Goal: Task Accomplishment & Management: Use online tool/utility

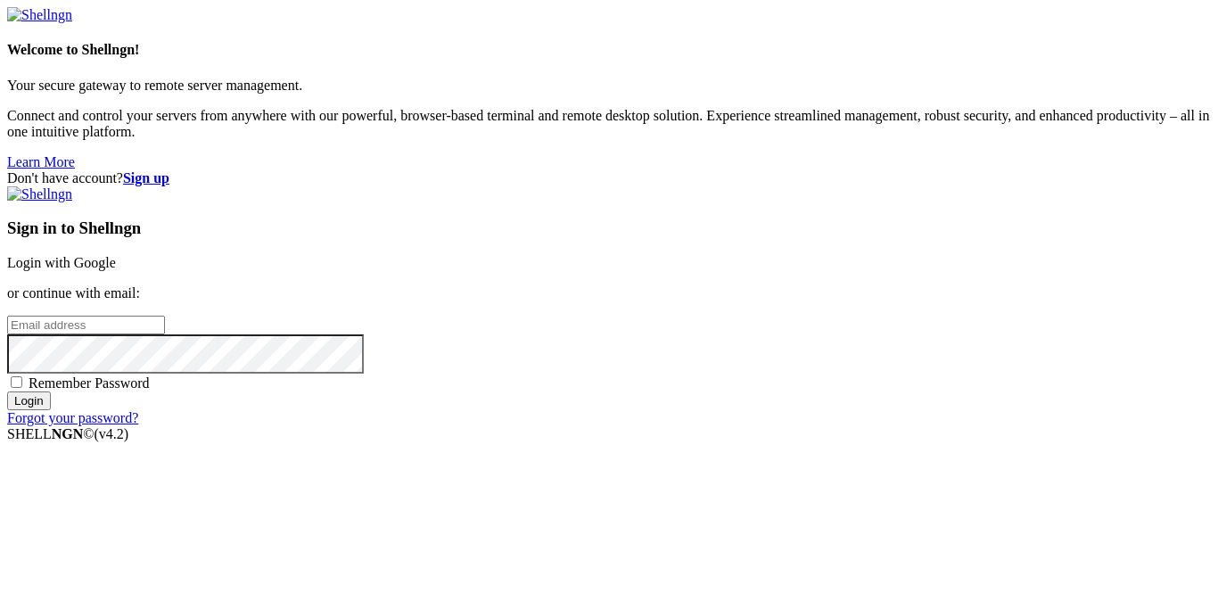
click at [726, 223] on div "Sign in to Shellngn Login with Google or continue with email: Remember Password…" at bounding box center [608, 306] width 1203 height 240
click at [116, 255] on link "Login with Google" at bounding box center [61, 262] width 109 height 15
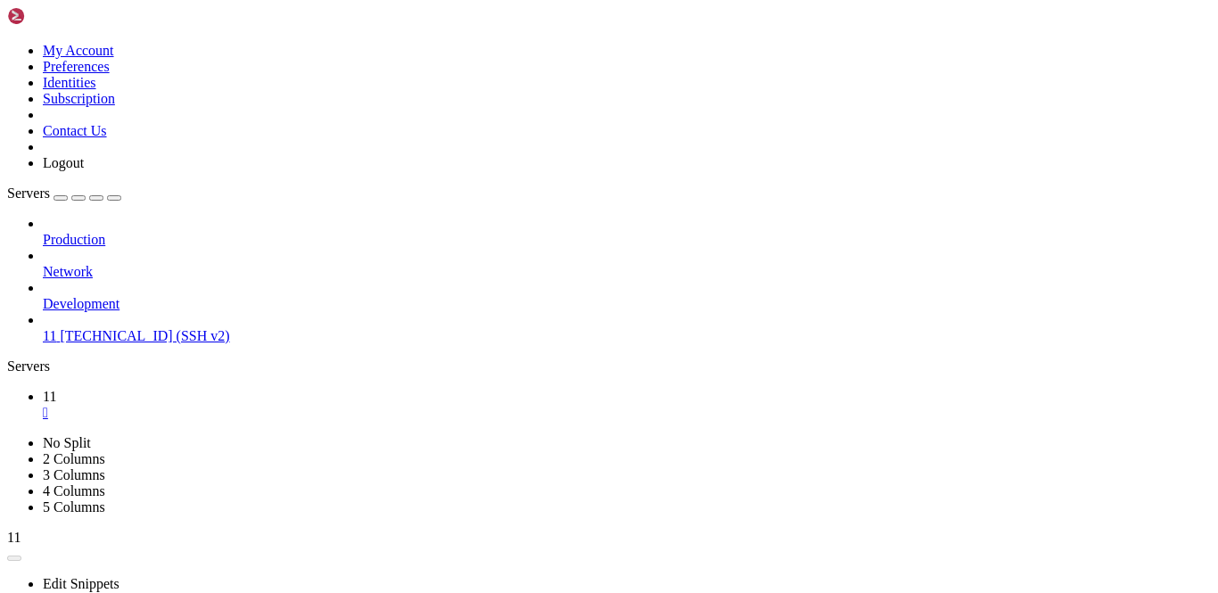
scroll to position [3096, 0]
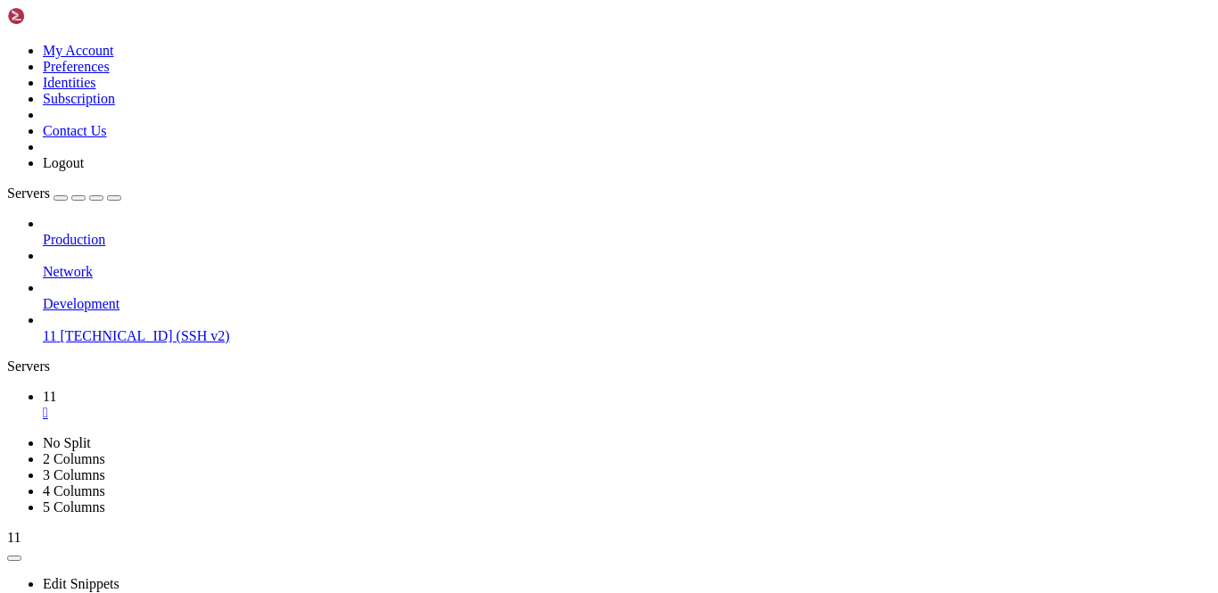
drag, startPoint x: 162, startPoint y: 837, endPoint x: 60, endPoint y: 833, distance: 102.6
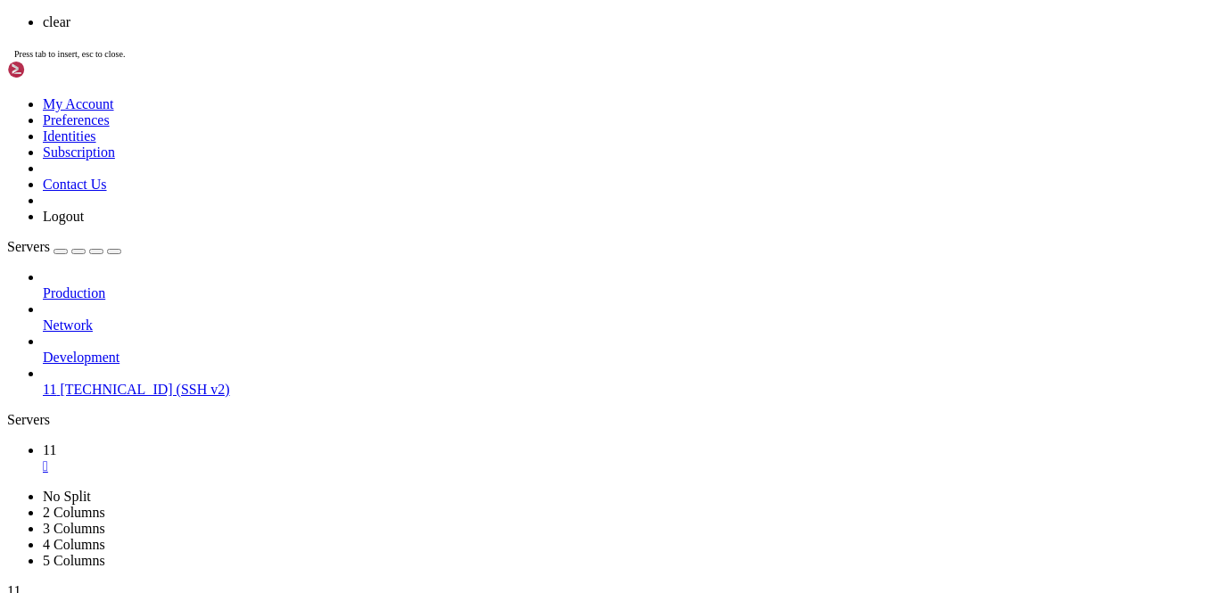
scroll to position [10204, 0]
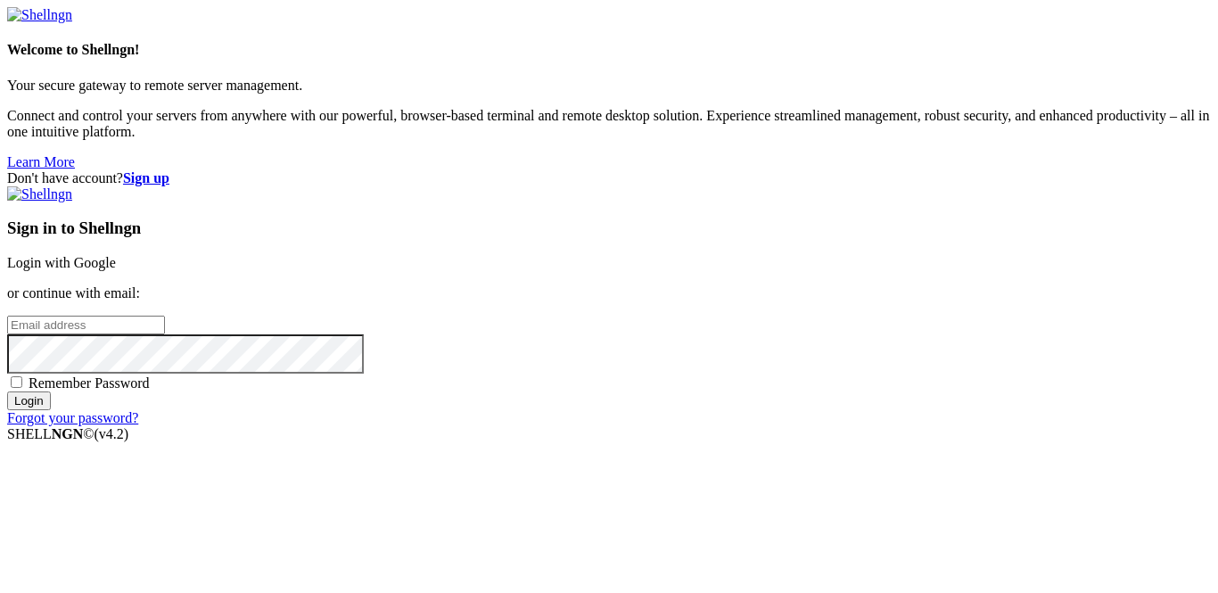
click at [116, 255] on link "Login with Google" at bounding box center [61, 262] width 109 height 15
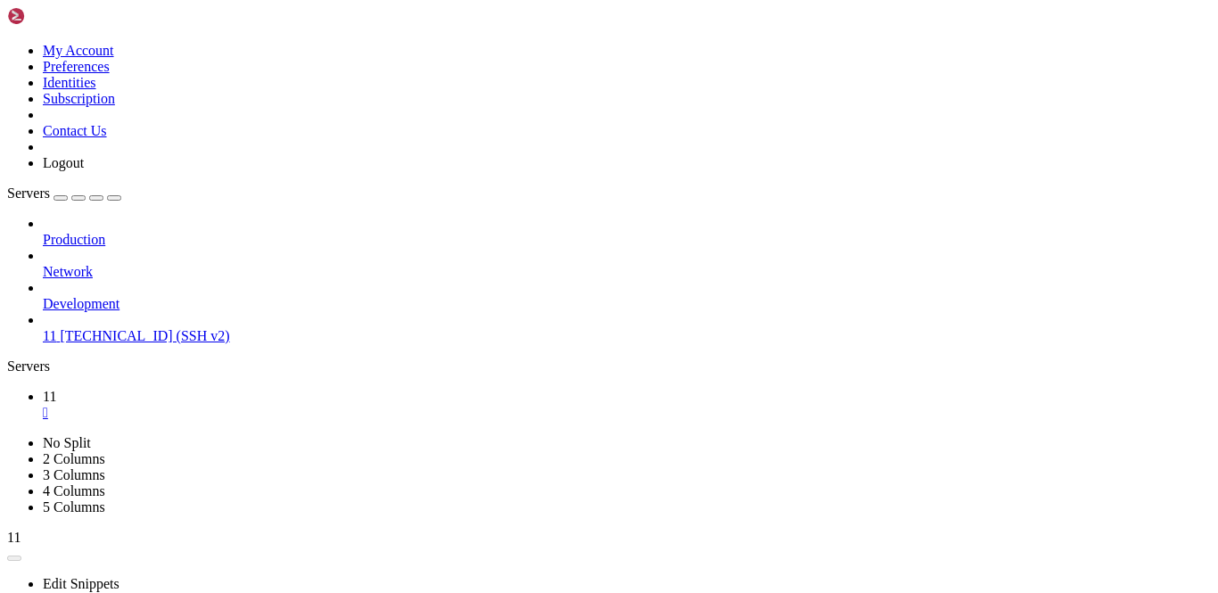
scroll to position [10172, 0]
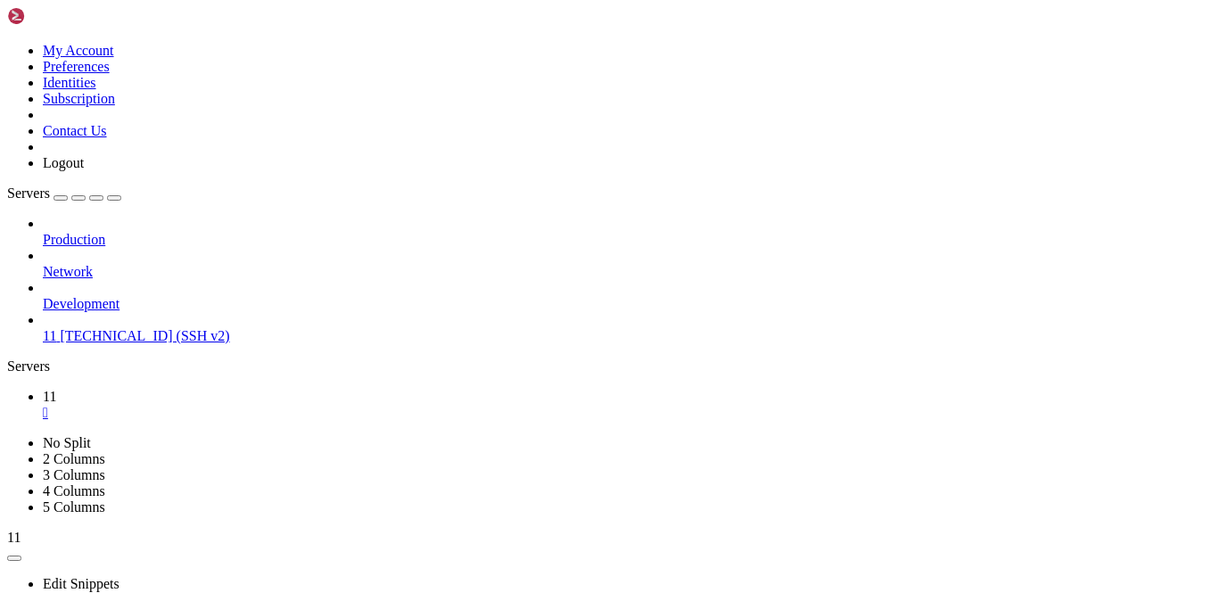
click at [152, 328] on link "11 [TECHNICAL_ID] (SSH v2)" at bounding box center [627, 336] width 1168 height 16
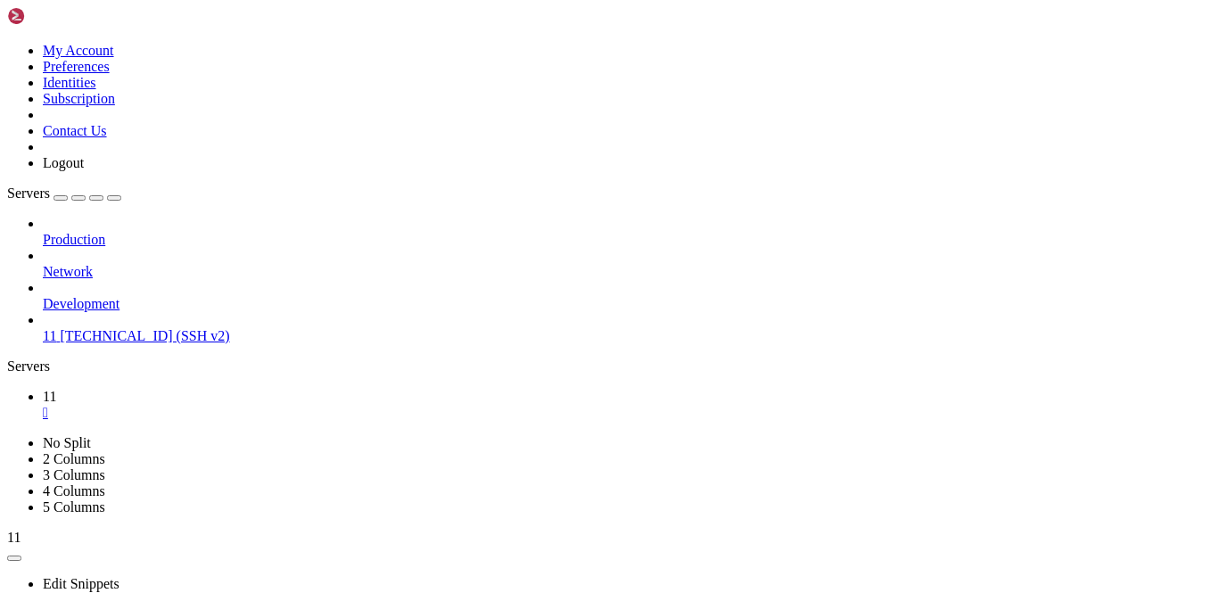
click at [152, 328] on link "11 [TECHNICAL_ID] (SSH v2)" at bounding box center [627, 336] width 1168 height 16
click at [344, 437] on div "" at bounding box center [627, 445] width 1168 height 16
click at [56, 328] on span "11" at bounding box center [49, 335] width 13 height 15
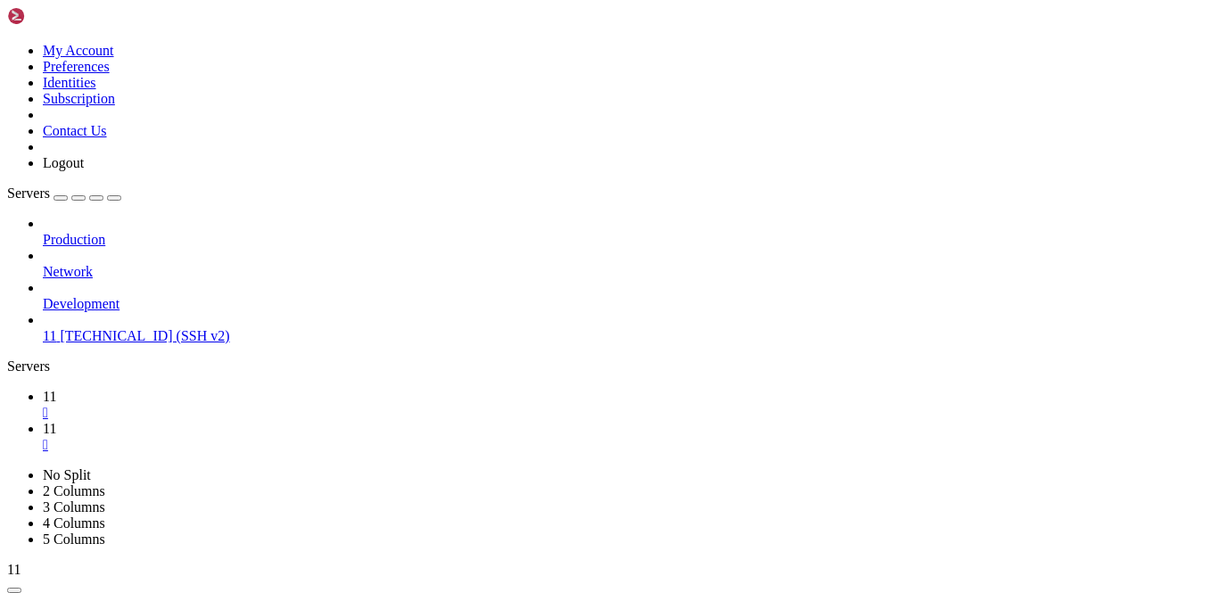
click at [340, 437] on div "" at bounding box center [627, 445] width 1168 height 16
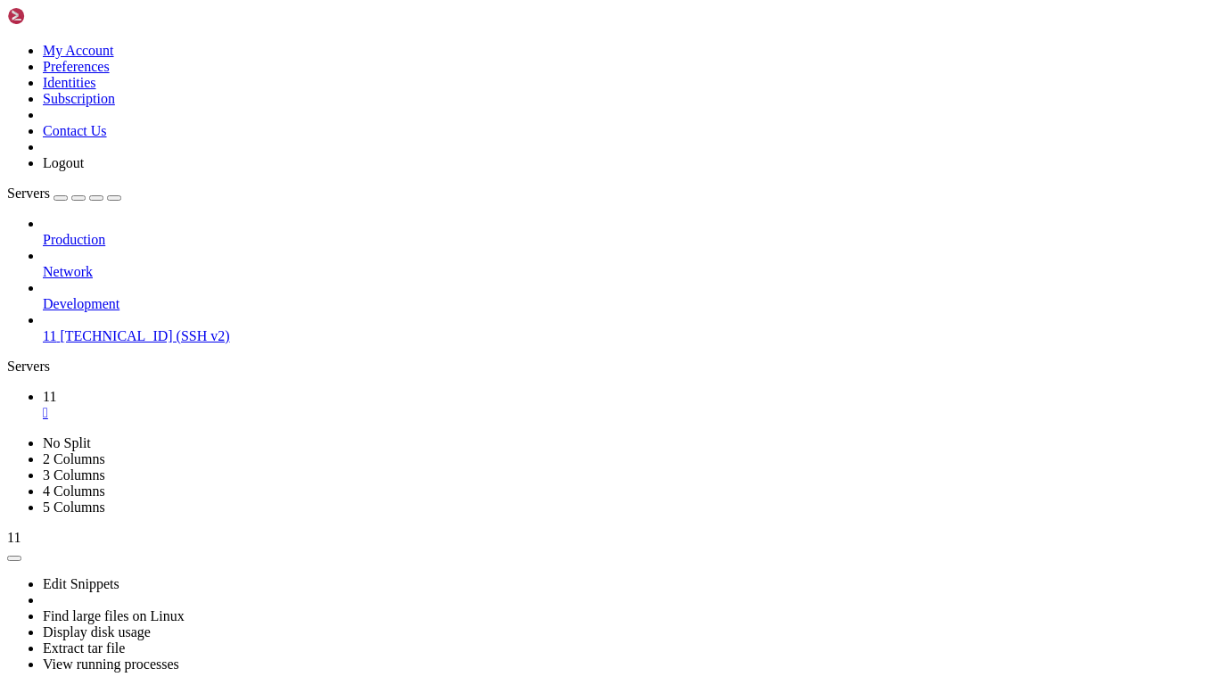
scroll to position [10172, 0]
click at [7, 435] on icon at bounding box center [7, 435] width 0 height 0
click at [114, 198] on icon "button" at bounding box center [114, 198] width 0 height 0
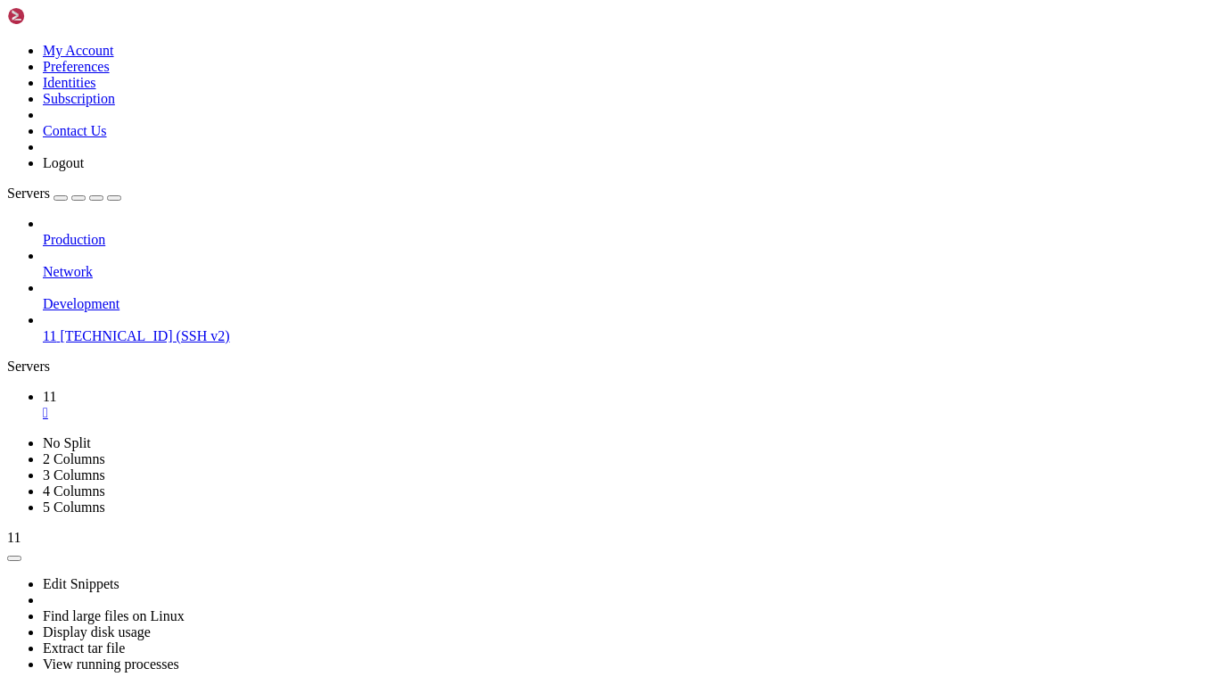
click at [7, 358] on div "Servers" at bounding box center [608, 366] width 1203 height 16
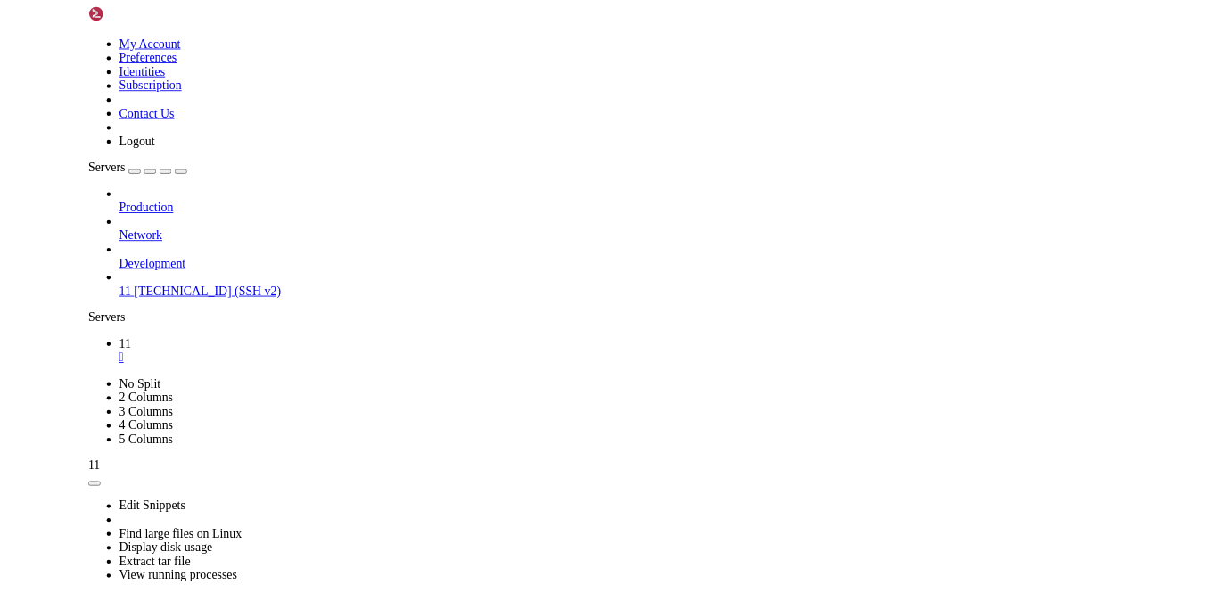
scroll to position [10075, 0]
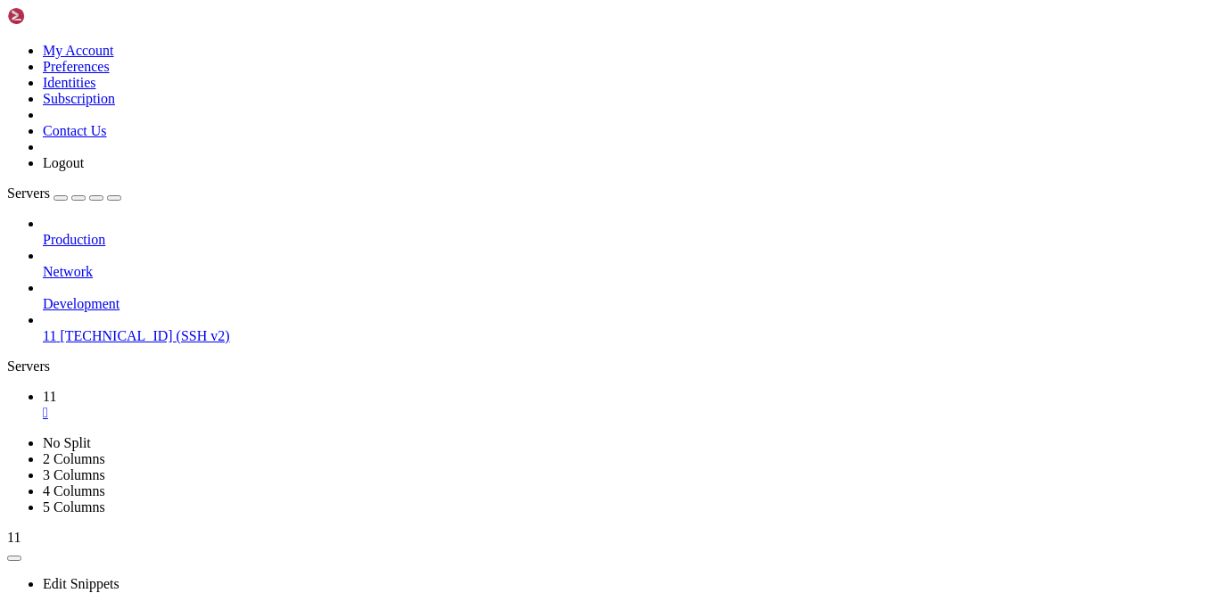
scroll to position [19573, 0]
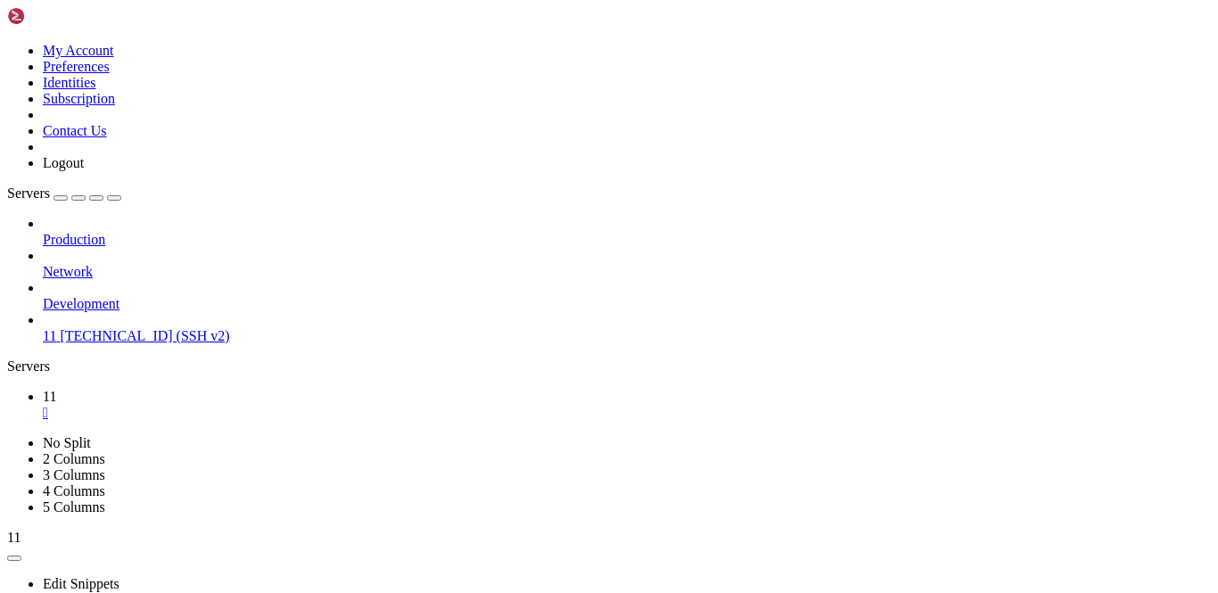
scroll to position [20375, 0]
drag, startPoint x: 310, startPoint y: 1203, endPoint x: -3, endPoint y: 1159, distance: 316.0
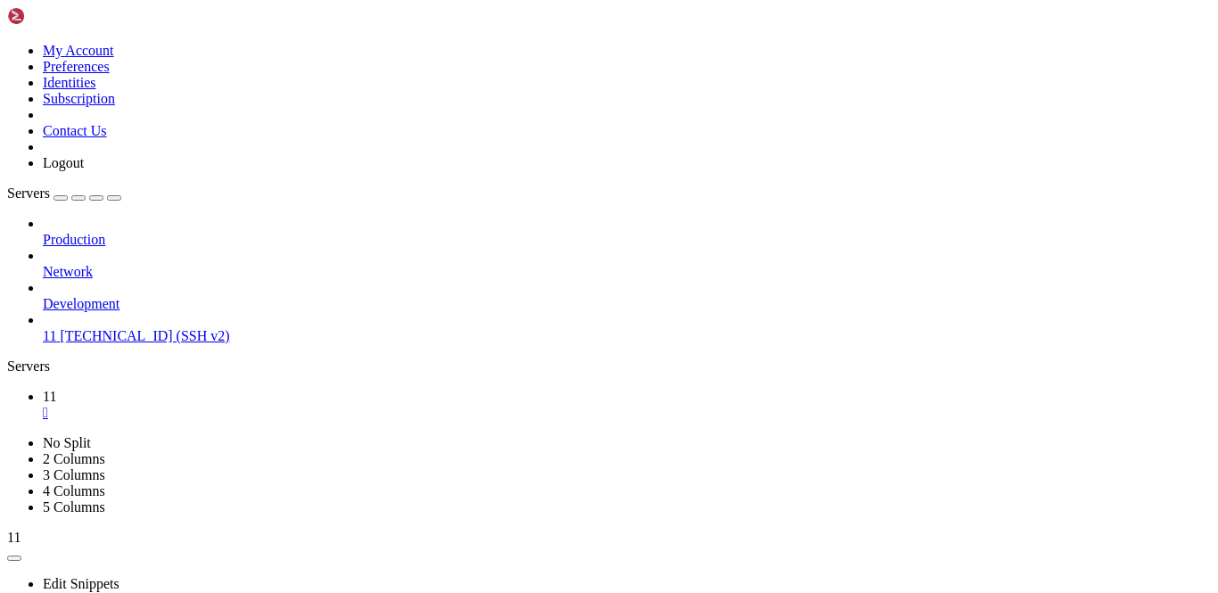
drag, startPoint x: 25, startPoint y: 1177, endPoint x: 99, endPoint y: 1187, distance: 74.6
